Goal: Find specific page/section: Find specific page/section

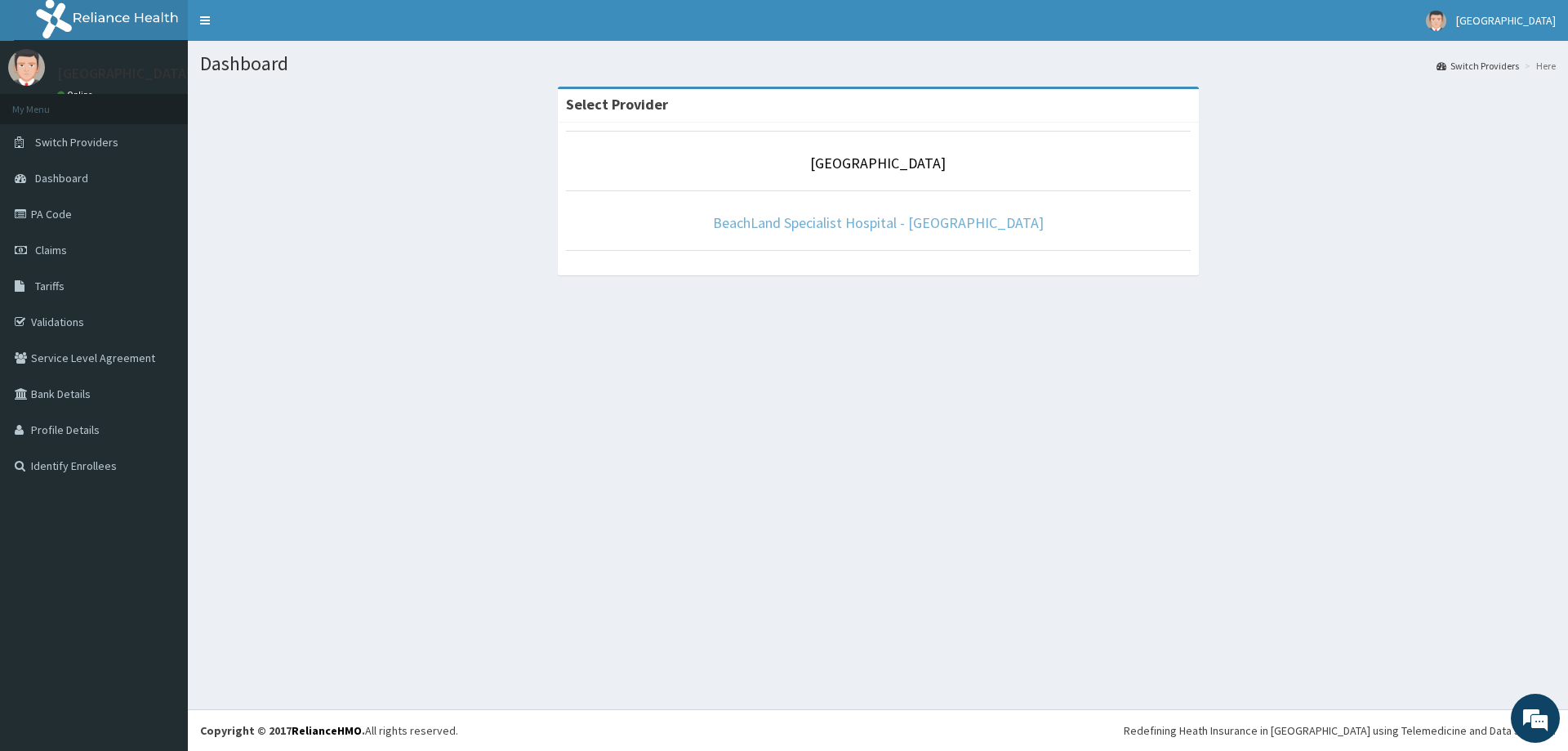
click at [849, 232] on link "BeachLand Specialist Hospital - [GEOGRAPHIC_DATA]" at bounding box center [878, 223] width 330 height 18
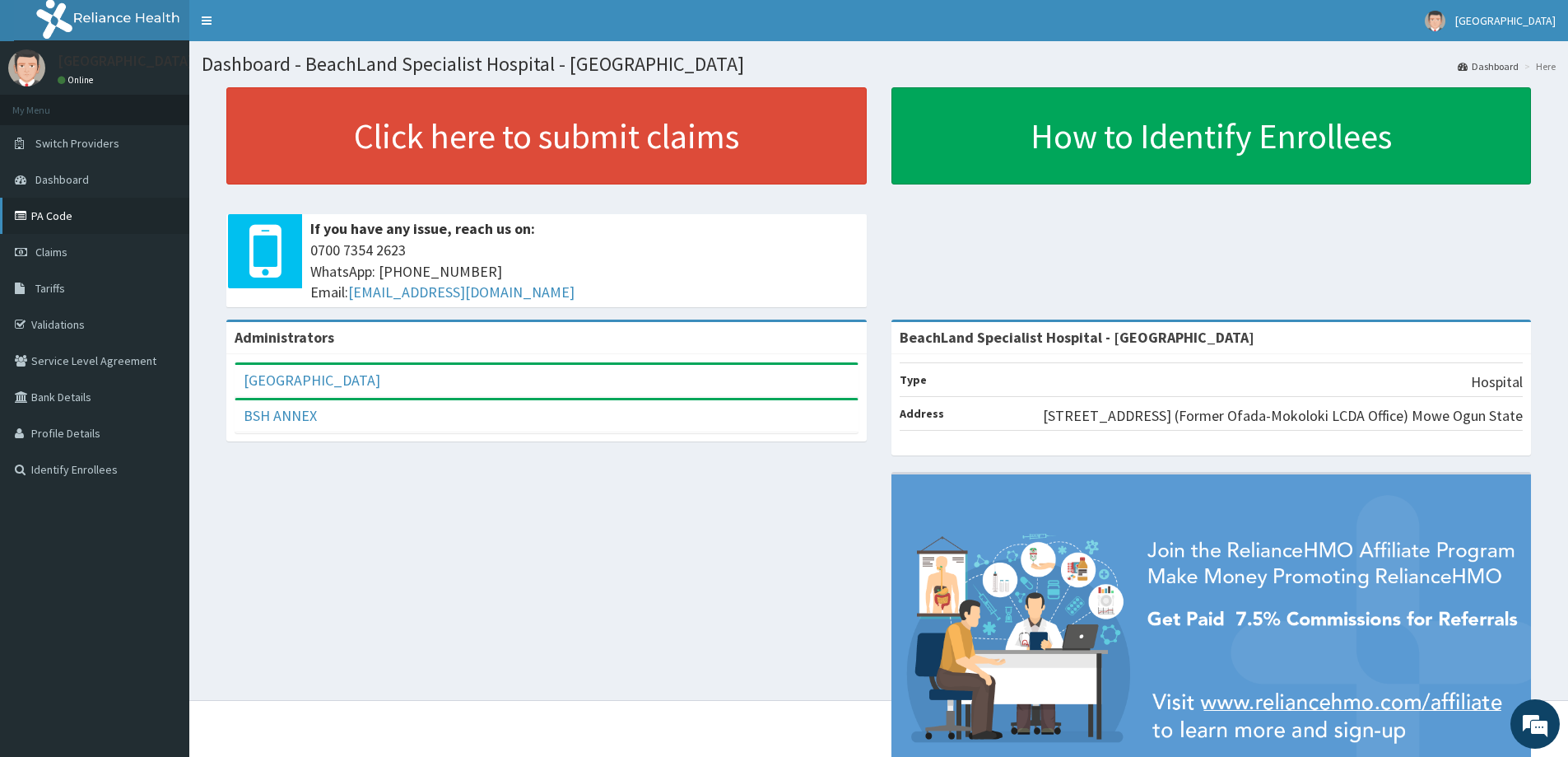
click at [84, 224] on link "PA Code" at bounding box center [95, 215] width 189 height 36
